Goal: Navigation & Orientation: Find specific page/section

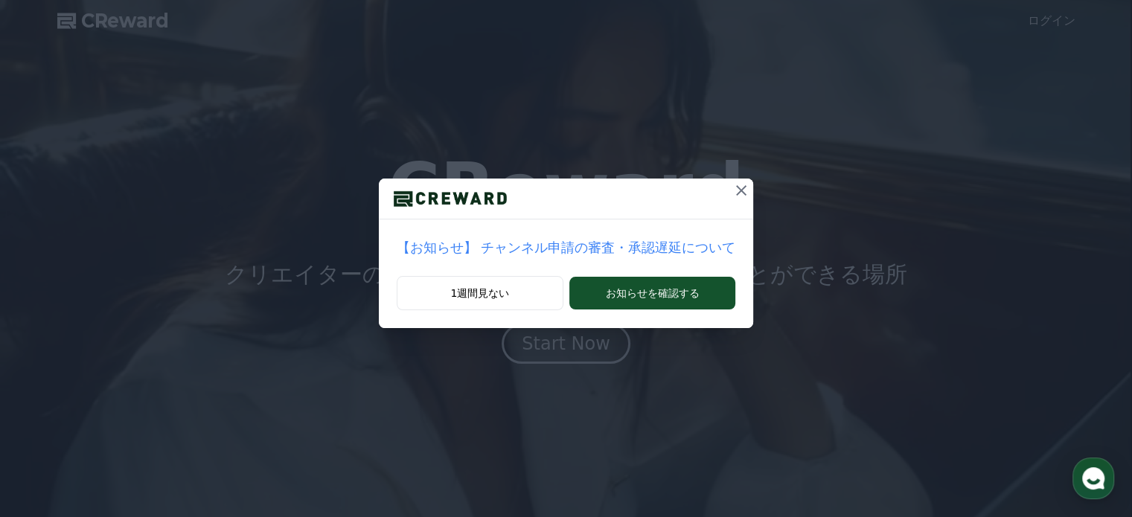
click at [733, 187] on icon at bounding box center [742, 191] width 18 height 18
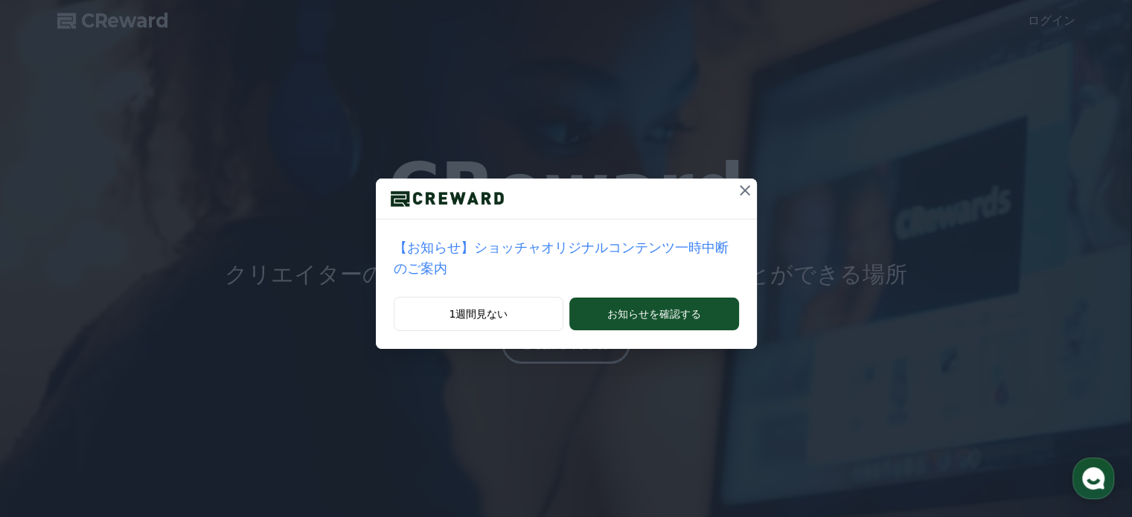
click at [736, 190] on icon at bounding box center [745, 191] width 18 height 18
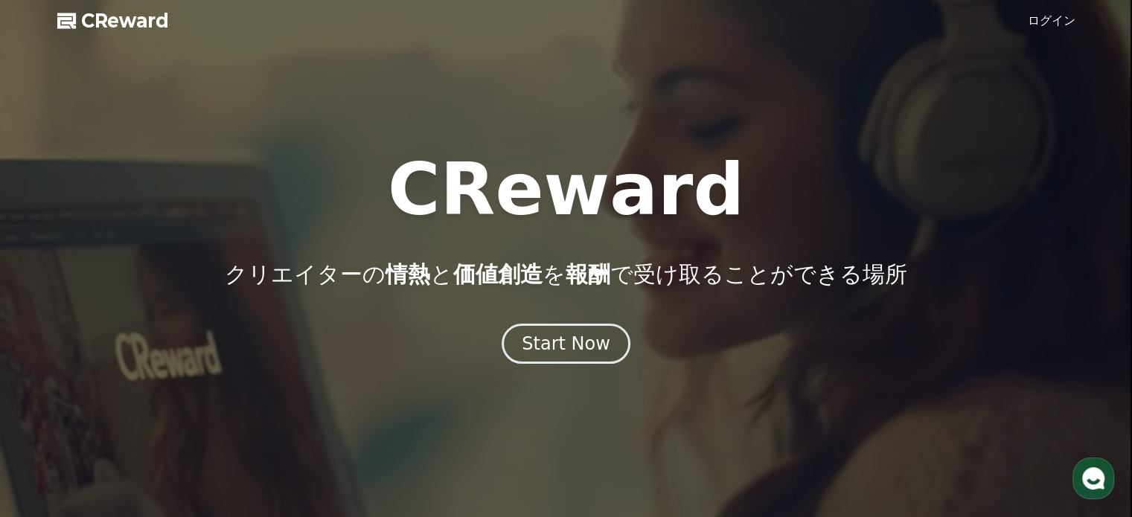
click at [1056, 21] on link "ログイン" at bounding box center [1052, 21] width 48 height 18
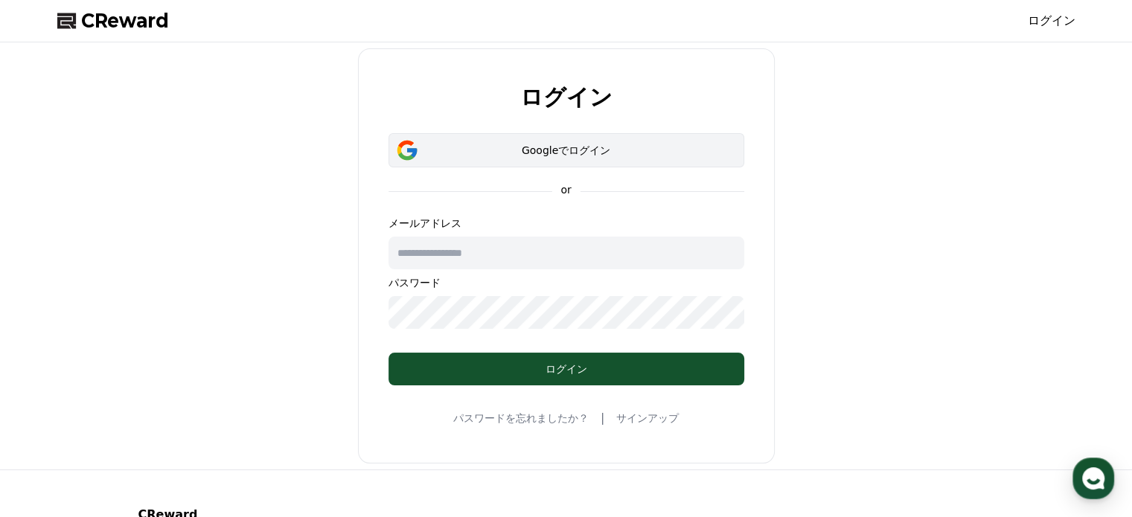
click at [551, 147] on div "Googleでログイン" at bounding box center [566, 150] width 313 height 15
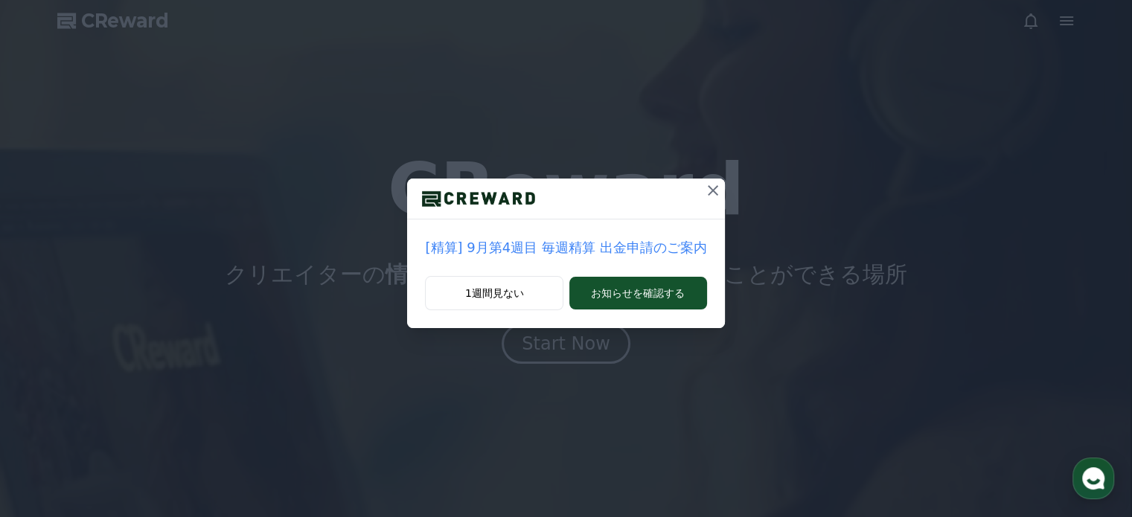
click at [706, 185] on icon at bounding box center [713, 191] width 18 height 18
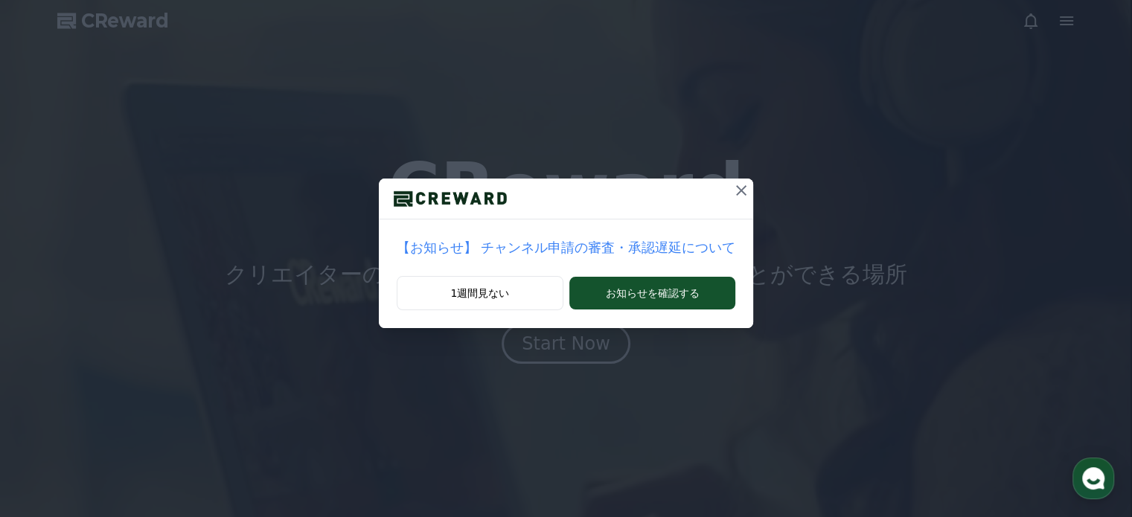
click at [733, 193] on icon at bounding box center [742, 191] width 18 height 18
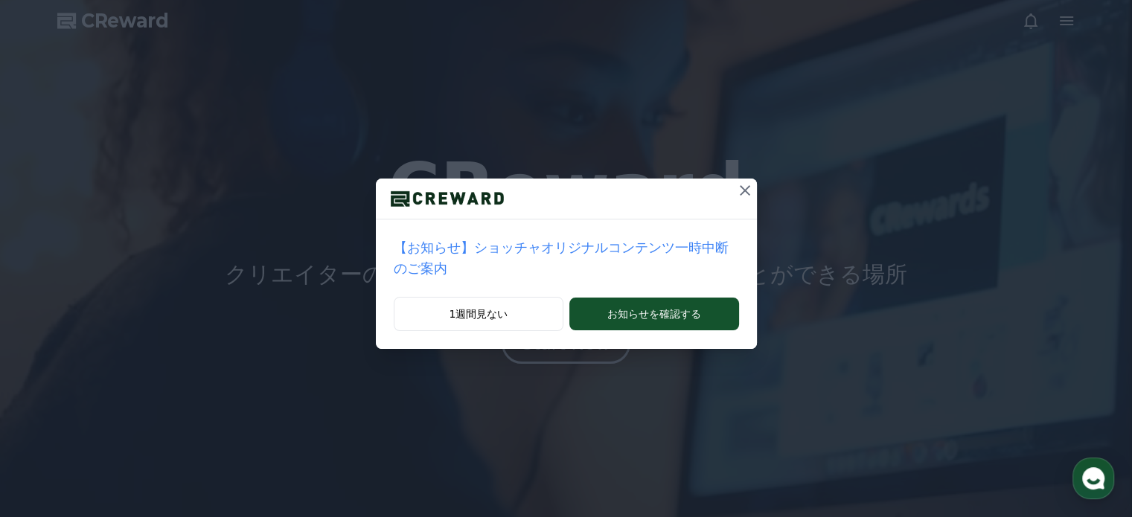
click at [736, 190] on icon at bounding box center [745, 191] width 18 height 18
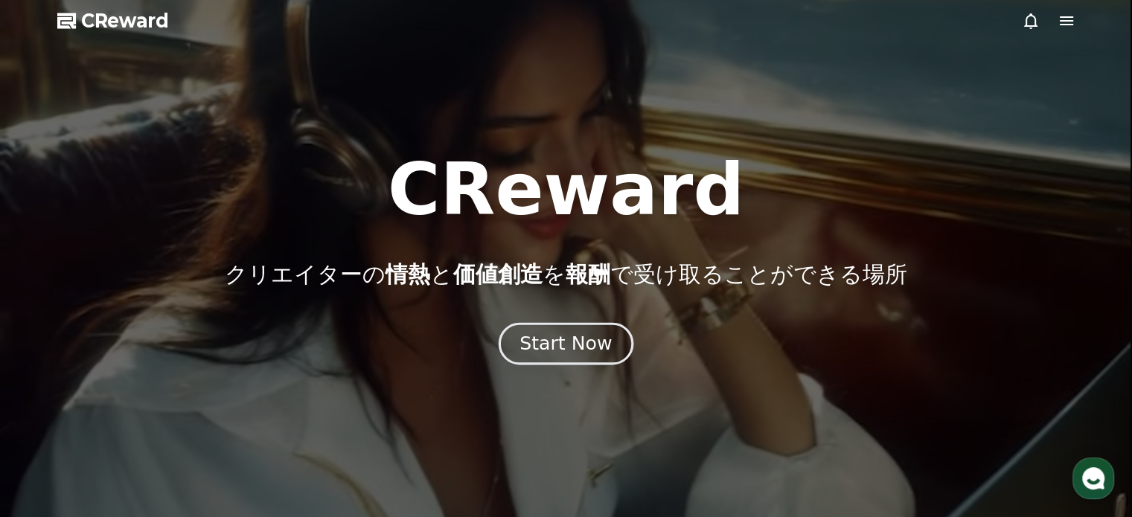
click at [576, 357] on button "Start Now" at bounding box center [566, 343] width 135 height 42
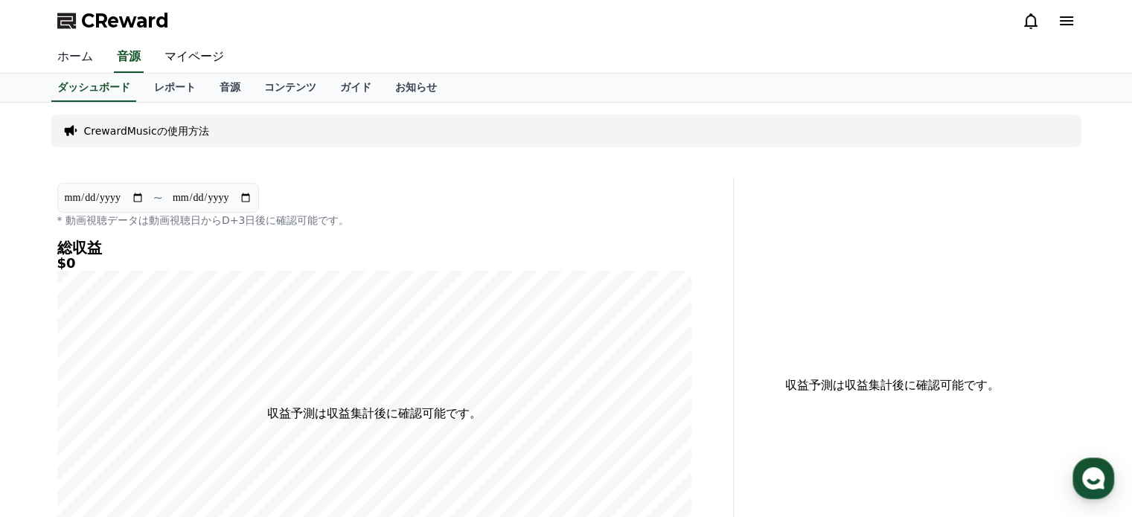
click at [79, 58] on link "ホーム" at bounding box center [75, 57] width 60 height 31
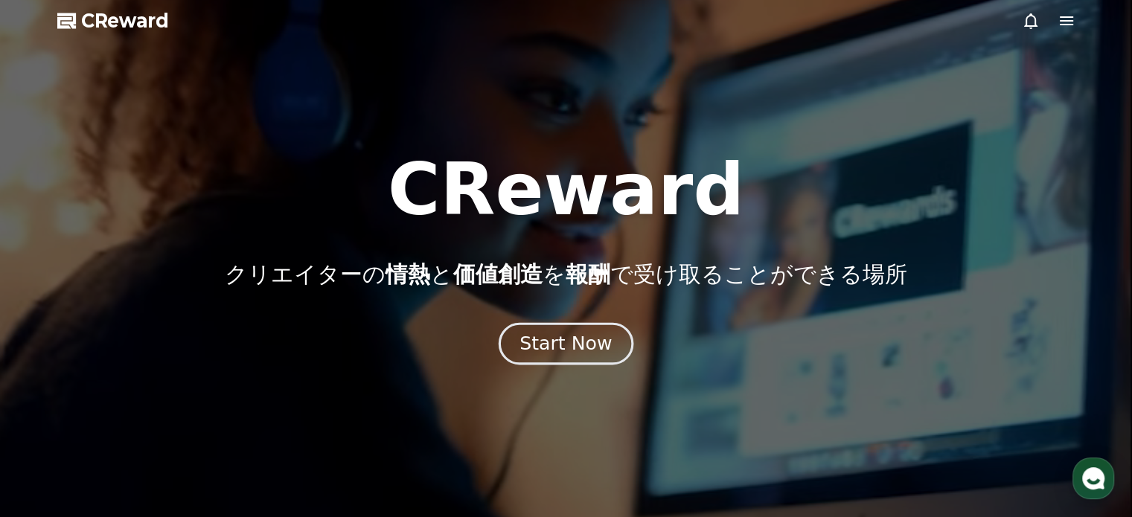
click at [563, 351] on div "Start Now" at bounding box center [566, 343] width 92 height 25
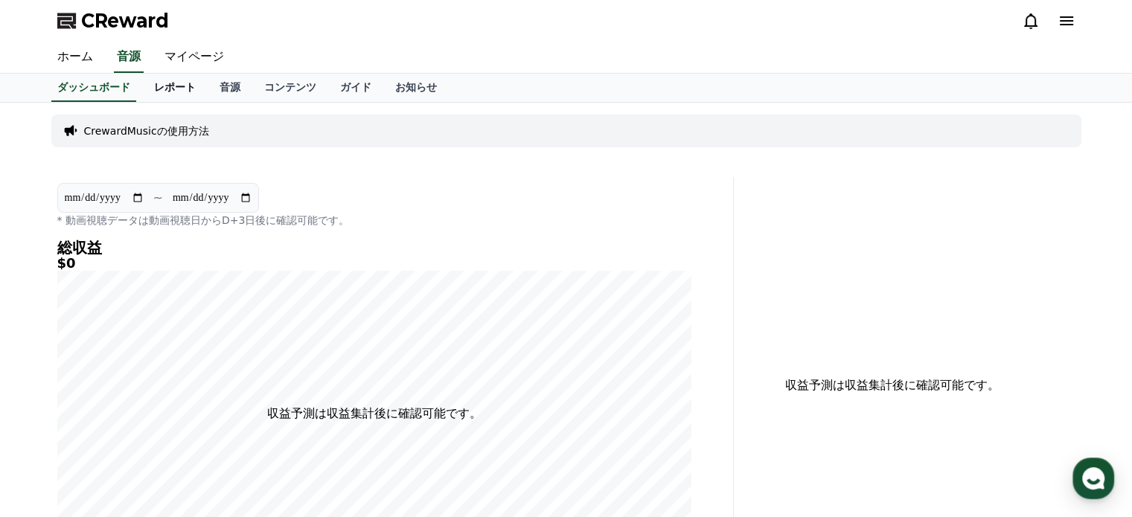
click at [147, 94] on link "レポート" at bounding box center [175, 88] width 66 height 28
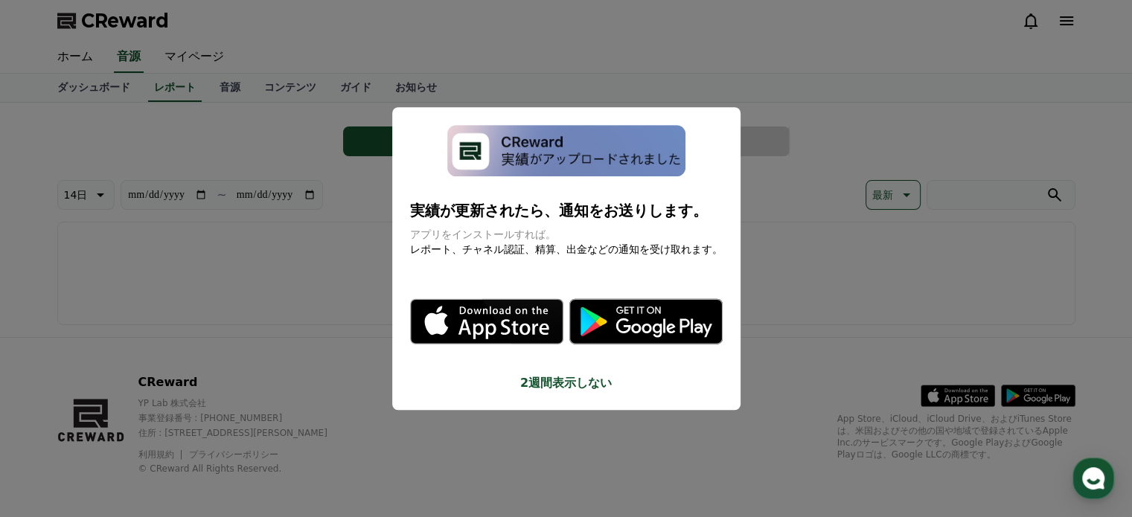
click at [198, 87] on button "close modal" at bounding box center [566, 258] width 1132 height 517
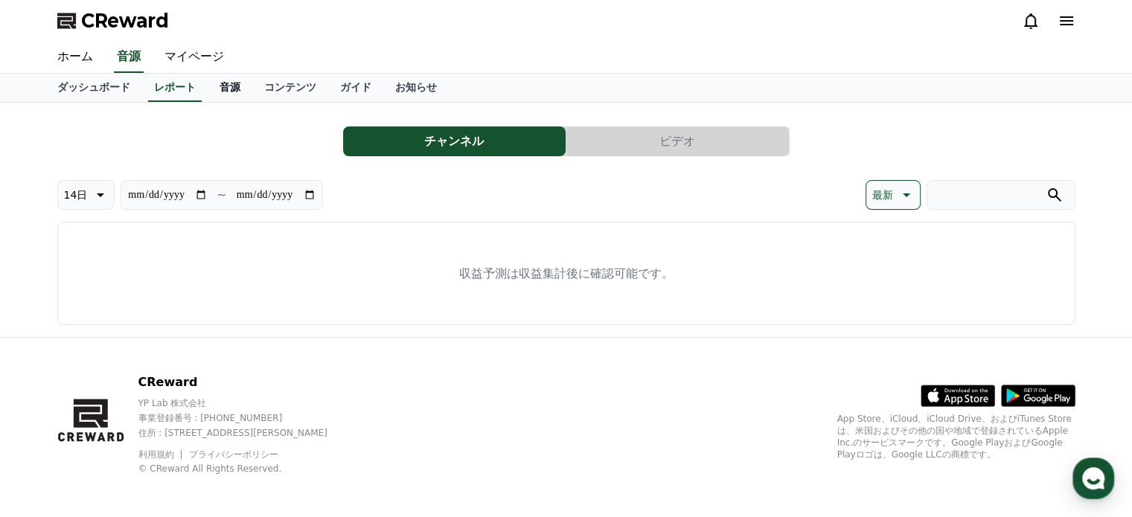
click at [208, 95] on link "音源" at bounding box center [230, 88] width 45 height 28
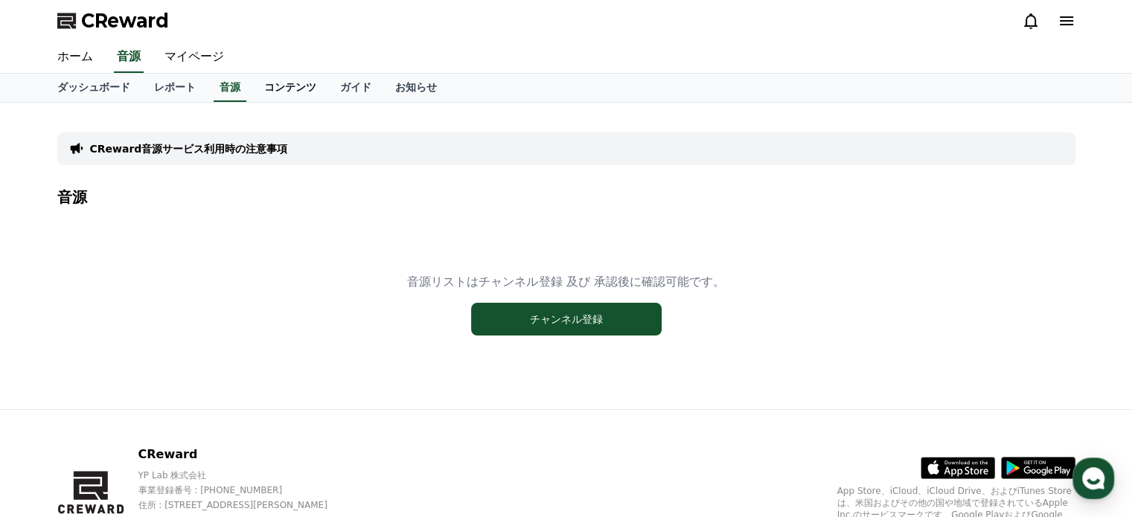
click at [253, 92] on link "コンテンツ" at bounding box center [290, 88] width 76 height 28
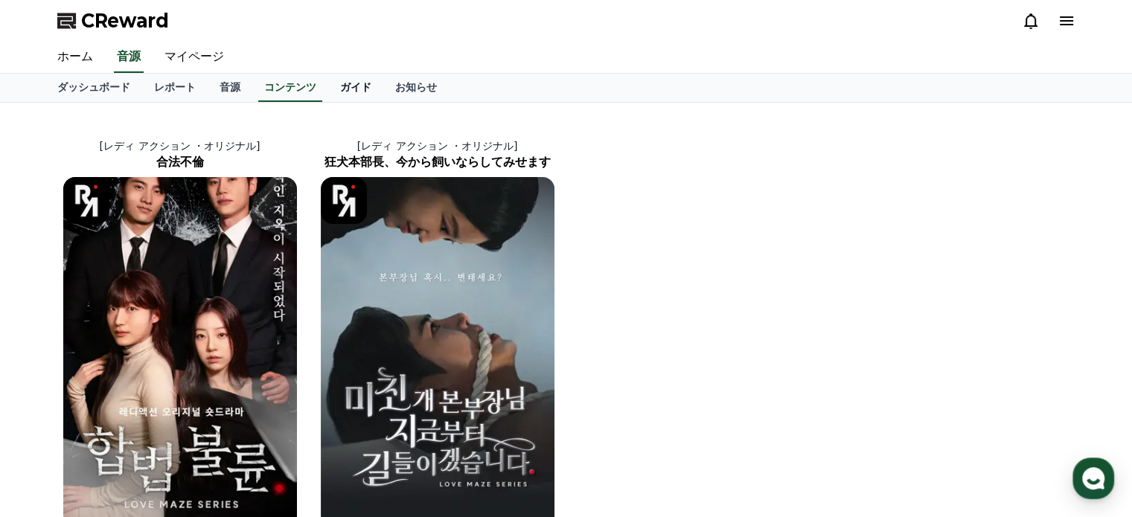
click at [328, 92] on link "ガイド" at bounding box center [355, 88] width 55 height 28
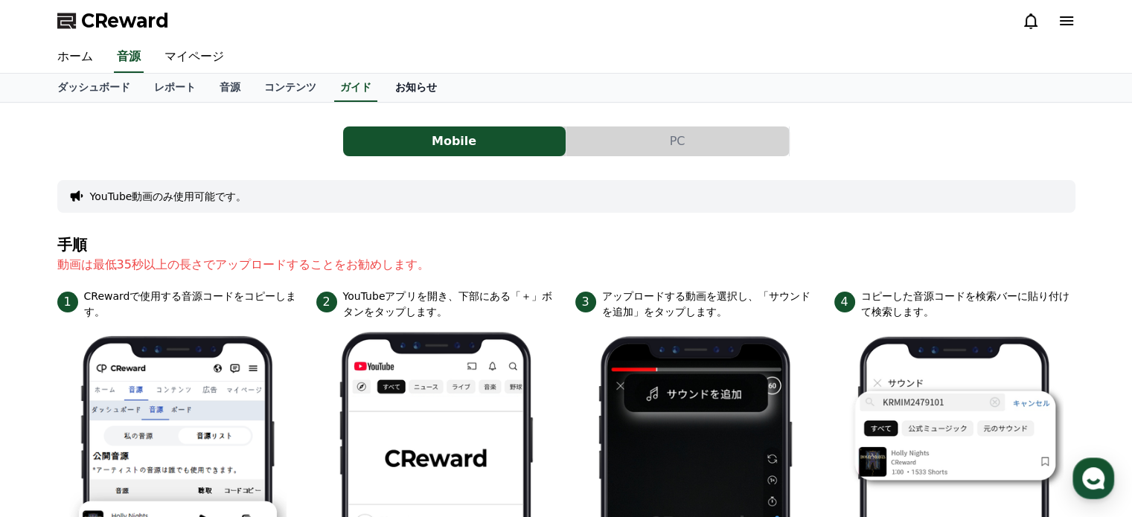
click at [383, 92] on link "お知らせ" at bounding box center [416, 88] width 66 height 28
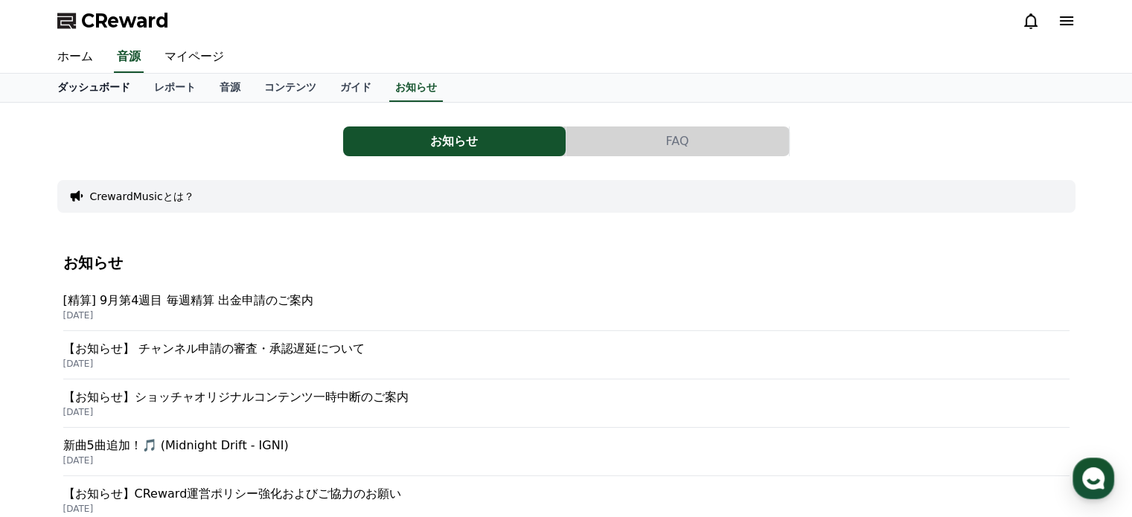
click at [77, 89] on link "ダッシュボード" at bounding box center [93, 88] width 97 height 28
